Goal: Browse casually

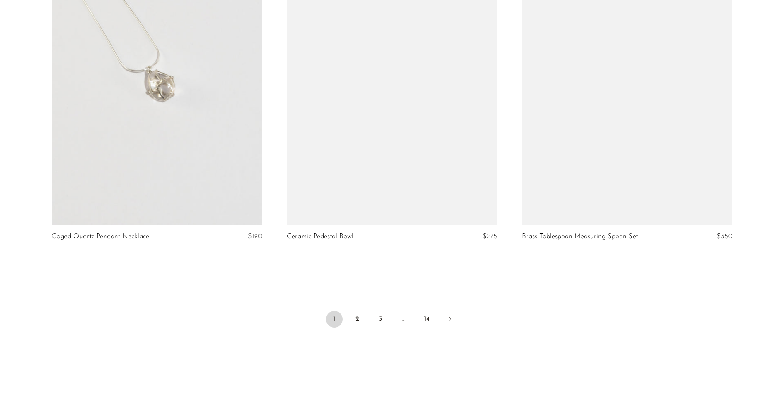
scroll to position [3804, 0]
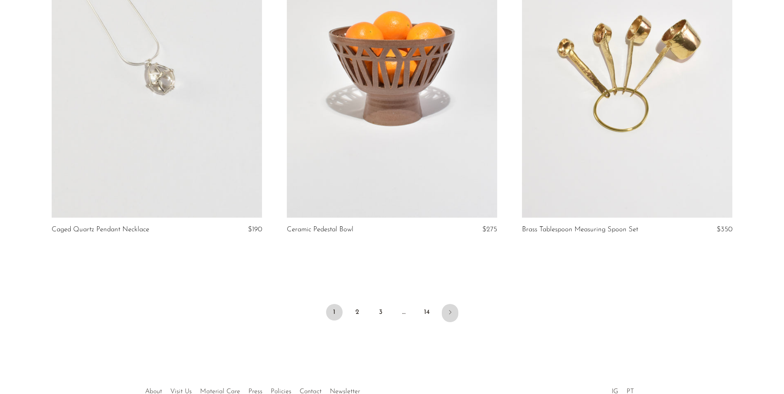
click at [450, 309] on icon "Next" at bounding box center [450, 312] width 7 height 7
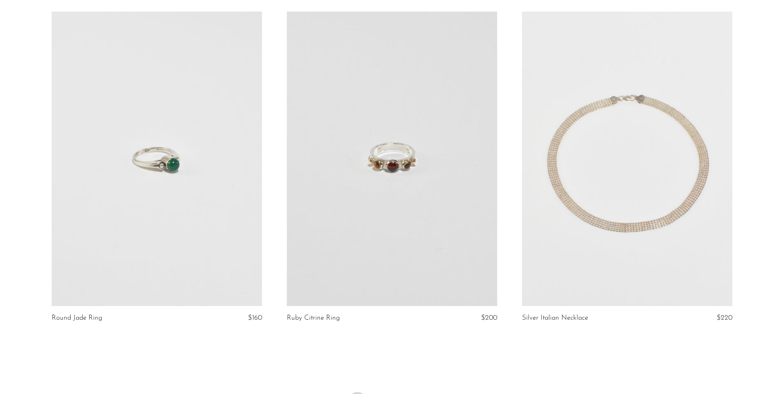
scroll to position [3849, 0]
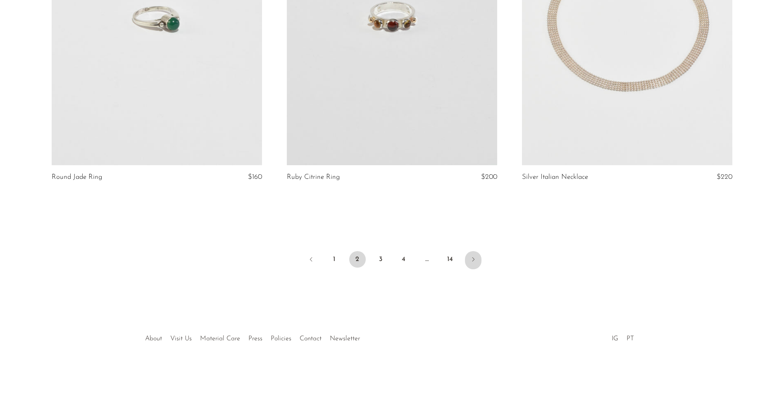
click at [472, 262] on icon "Next" at bounding box center [473, 259] width 7 height 7
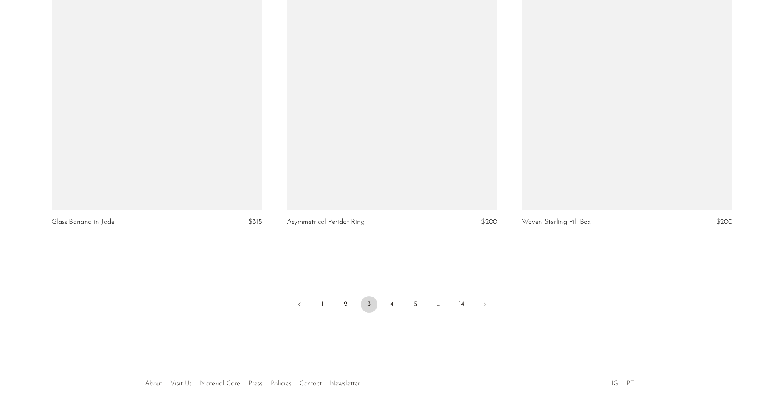
scroll to position [3849, 0]
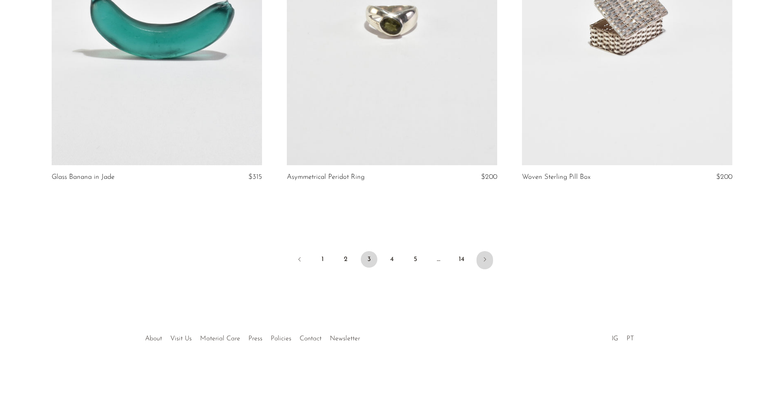
click at [487, 259] on icon "Next" at bounding box center [485, 259] width 7 height 7
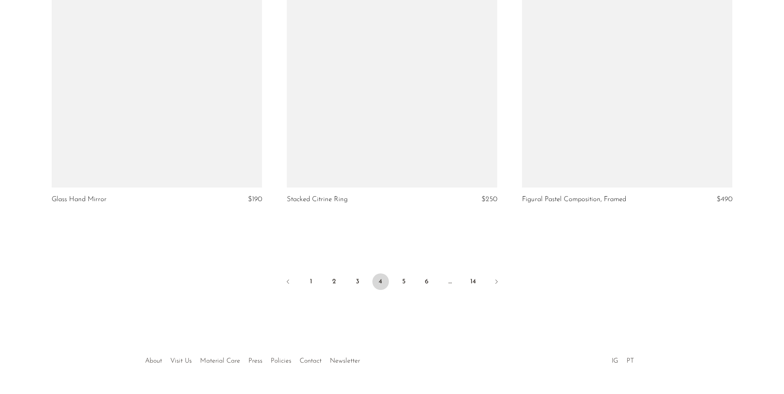
scroll to position [3849, 0]
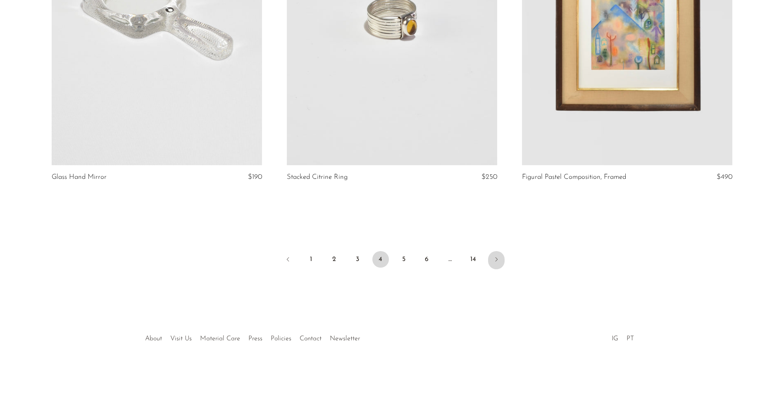
click at [497, 256] on link "Next" at bounding box center [496, 260] width 17 height 18
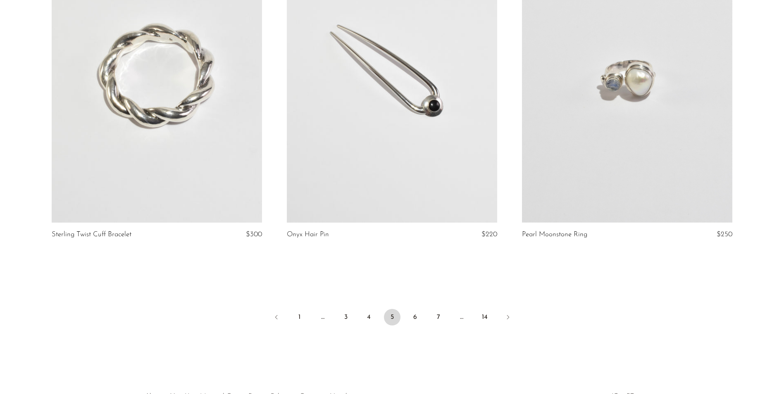
scroll to position [3849, 0]
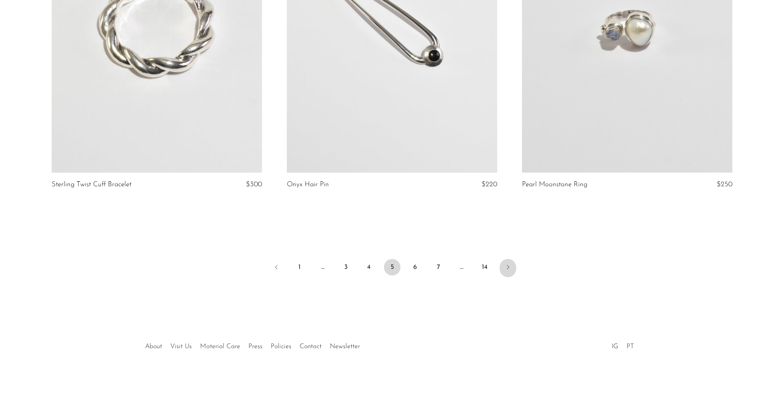
click at [509, 264] on icon "Next" at bounding box center [508, 267] width 7 height 7
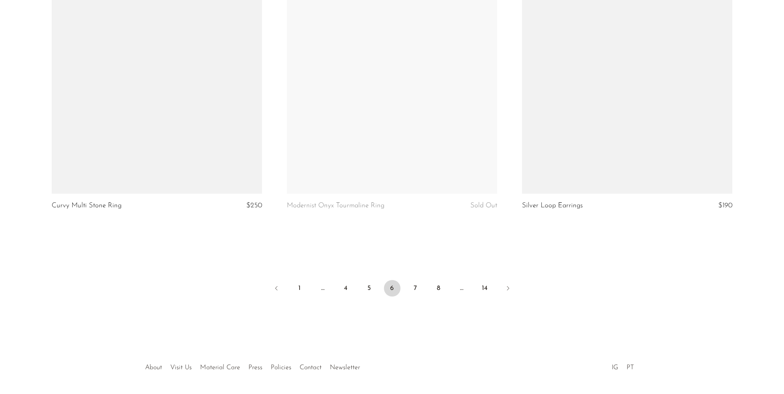
scroll to position [3849, 0]
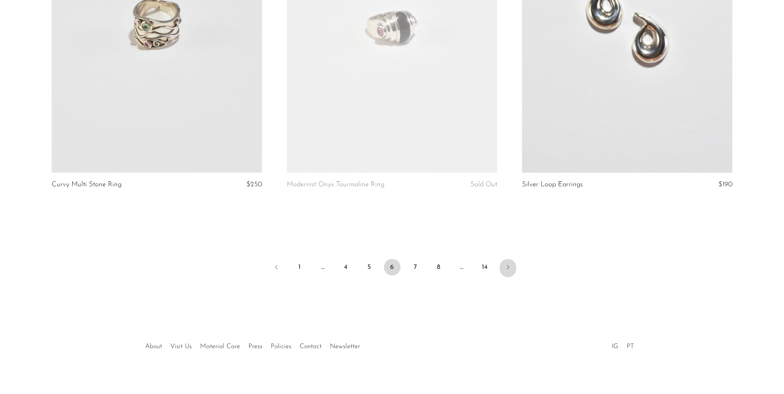
click at [506, 264] on icon "Next" at bounding box center [508, 267] width 7 height 7
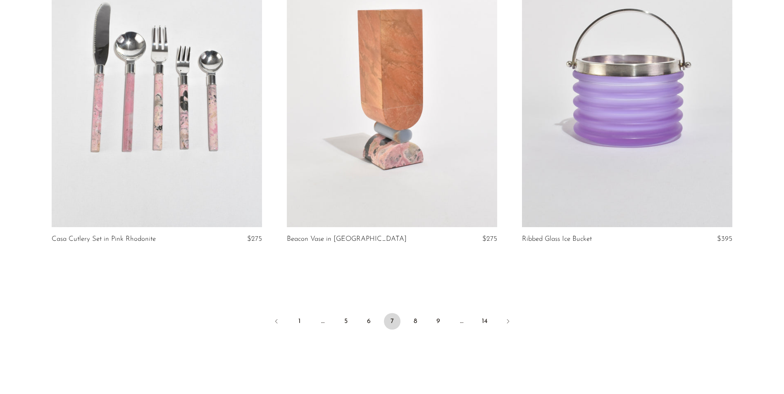
scroll to position [3849, 0]
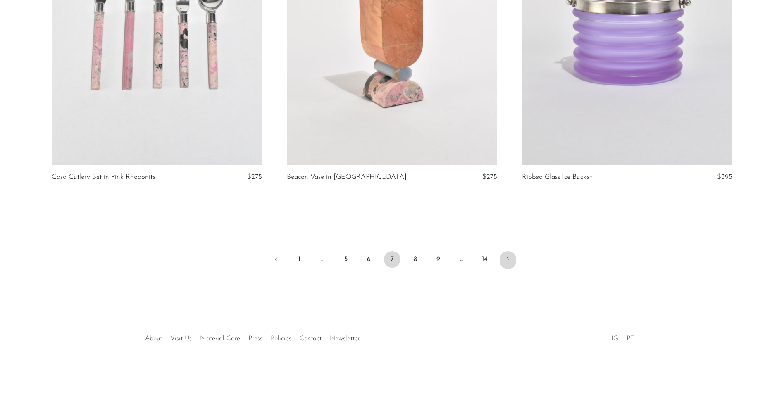
click at [508, 260] on icon "Next" at bounding box center [508, 259] width 7 height 7
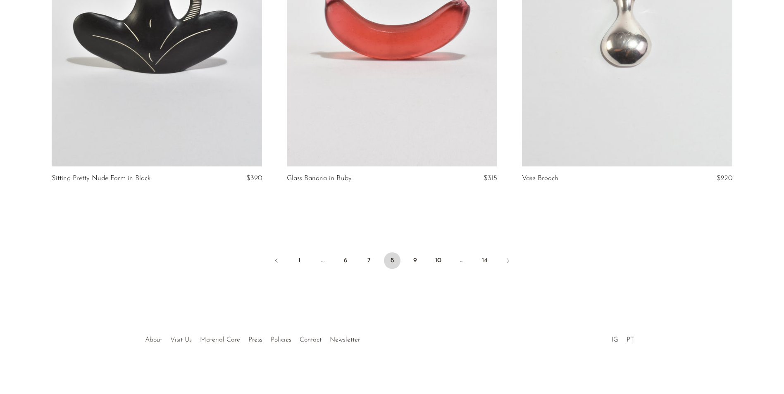
scroll to position [3849, 0]
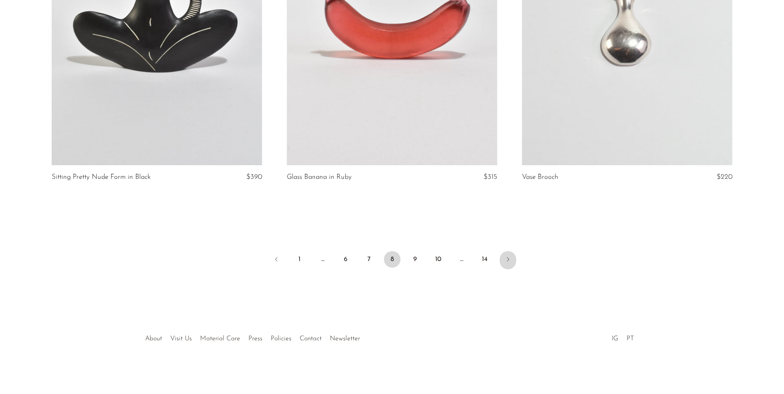
click at [511, 259] on icon "Next" at bounding box center [508, 259] width 7 height 7
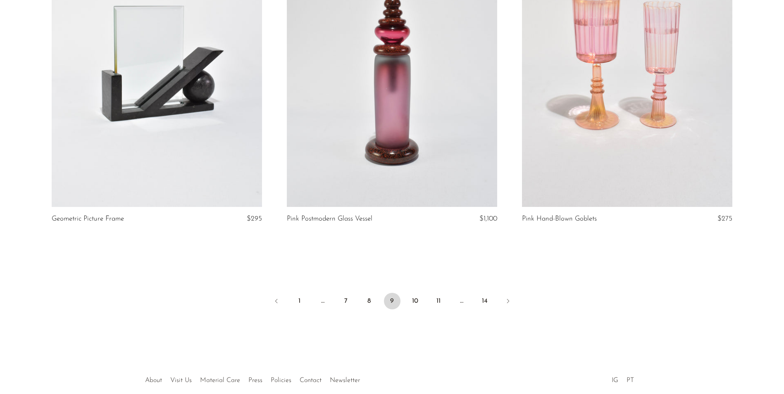
scroll to position [3849, 0]
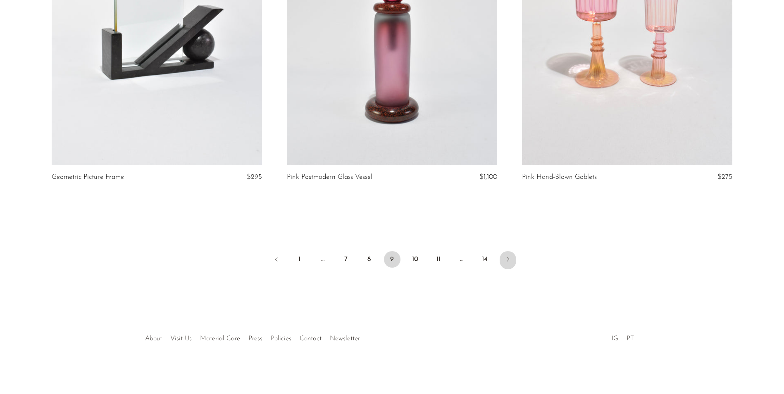
click at [511, 259] on icon "Next" at bounding box center [508, 259] width 7 height 7
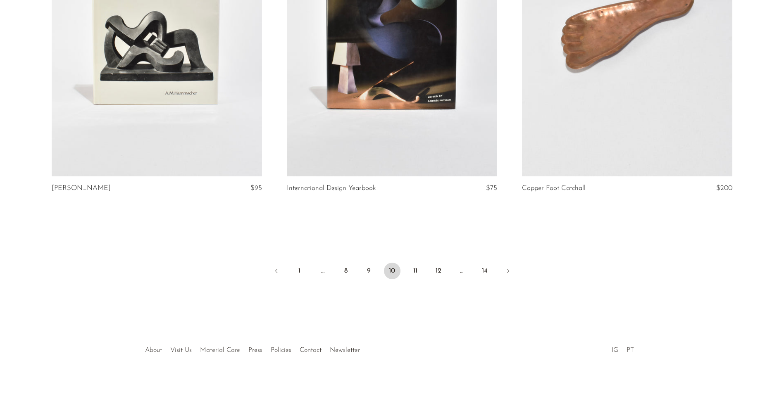
scroll to position [3849, 0]
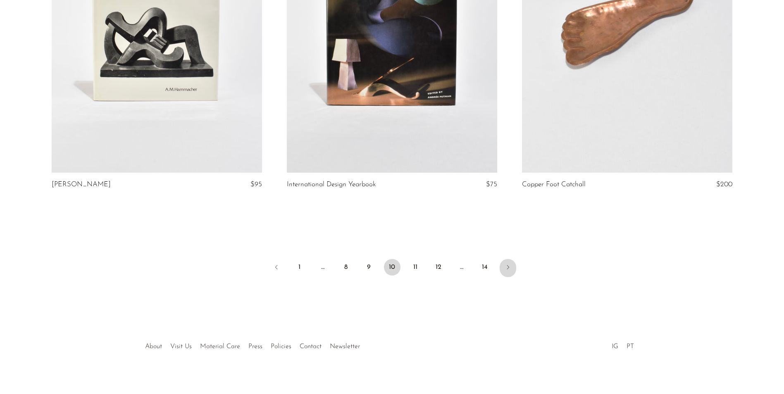
click at [509, 264] on icon "Next" at bounding box center [508, 267] width 7 height 7
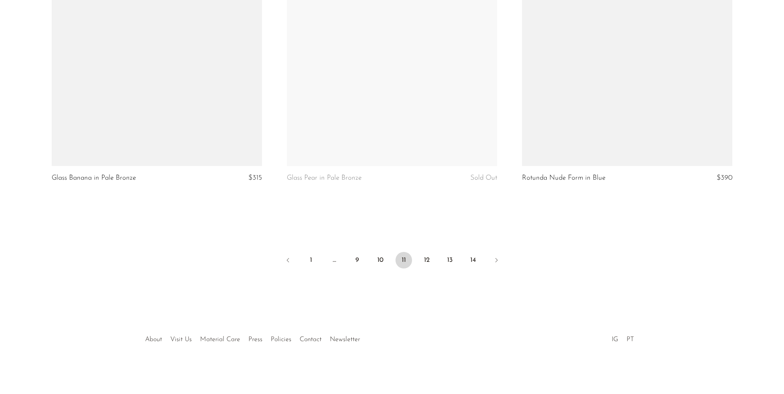
scroll to position [3849, 0]
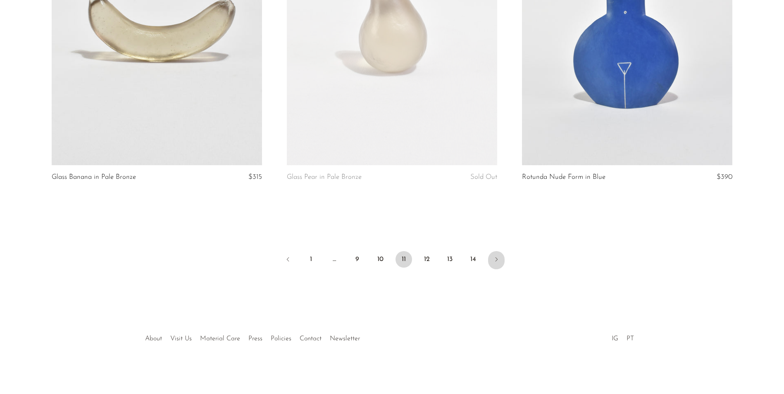
click at [499, 258] on icon "Next" at bounding box center [496, 259] width 7 height 7
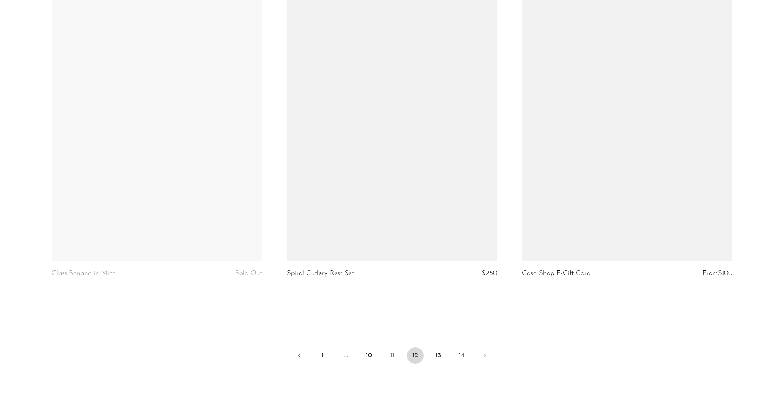
scroll to position [3856, 0]
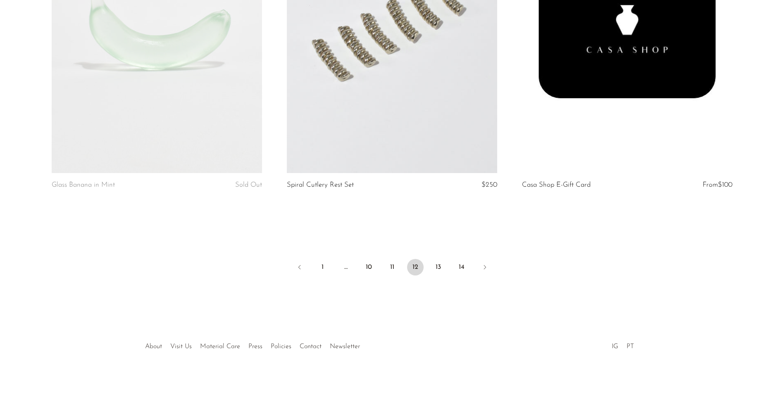
drag, startPoint x: 485, startPoint y: 257, endPoint x: 430, endPoint y: 141, distance: 128.7
click at [485, 264] on icon "Next" at bounding box center [485, 267] width 7 height 7
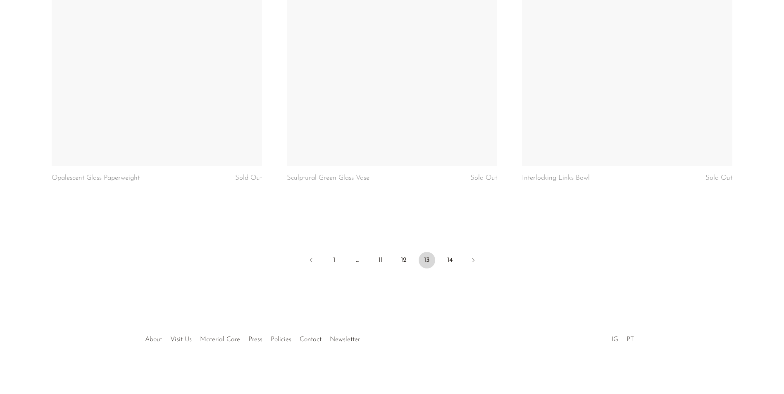
scroll to position [3849, 0]
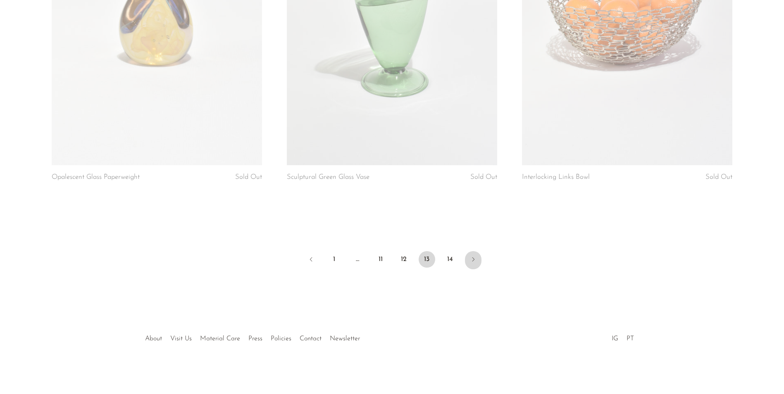
click at [473, 257] on icon "Next" at bounding box center [473, 259] width 7 height 7
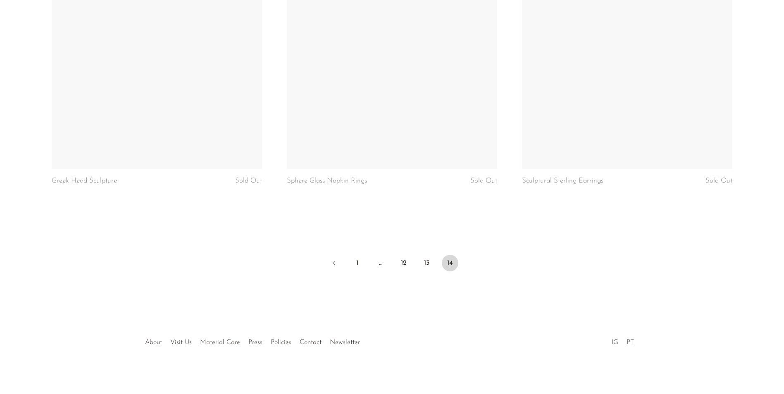
scroll to position [1861, 0]
